Goal: Task Accomplishment & Management: Manage account settings

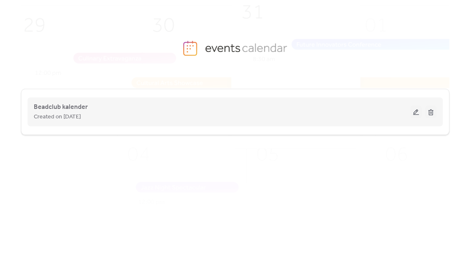
click at [77, 112] on span "Created on [DATE]" at bounding box center [57, 117] width 47 height 10
click at [75, 106] on span "Beadclub kalender" at bounding box center [61, 107] width 54 height 10
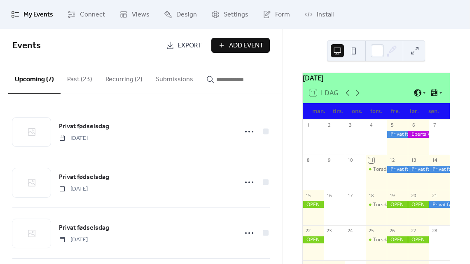
click at [431, 173] on div at bounding box center [439, 169] width 21 height 7
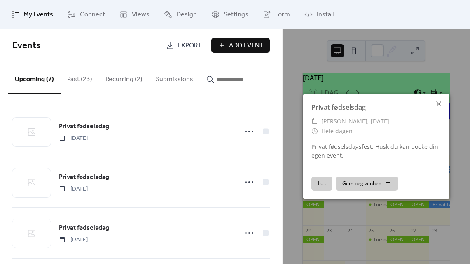
click at [436, 105] on icon at bounding box center [439, 104] width 10 height 10
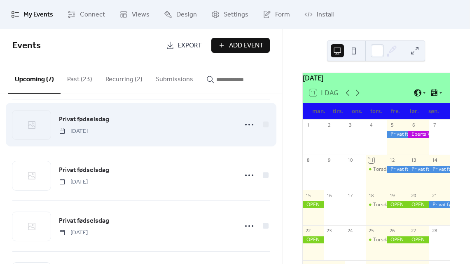
scroll to position [58, 0]
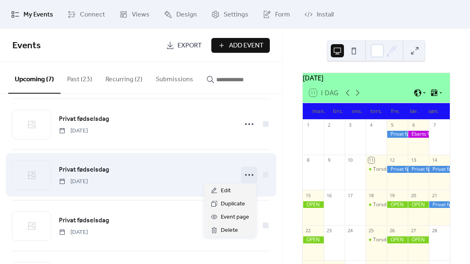
click at [248, 174] on circle at bounding box center [249, 175] width 2 height 2
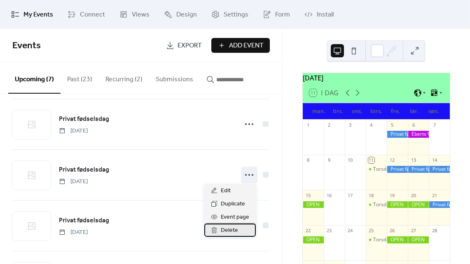
click at [224, 230] on span "Delete" at bounding box center [229, 230] width 17 height 10
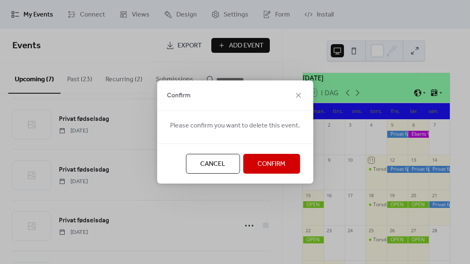
click at [264, 170] on button "Confirm" at bounding box center [271, 164] width 57 height 20
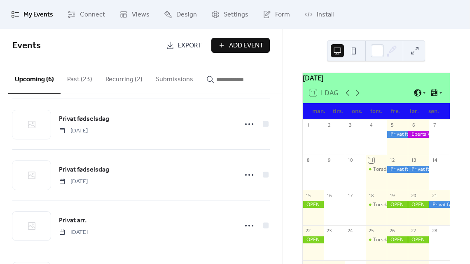
click at [110, 42] on span "Events" at bounding box center [85, 45] width 147 height 16
click at [1, 81] on div "Upcoming (6) Past (23) Recurring (2) Submissions" at bounding box center [141, 78] width 282 height 32
